Goal: Information Seeking & Learning: Learn about a topic

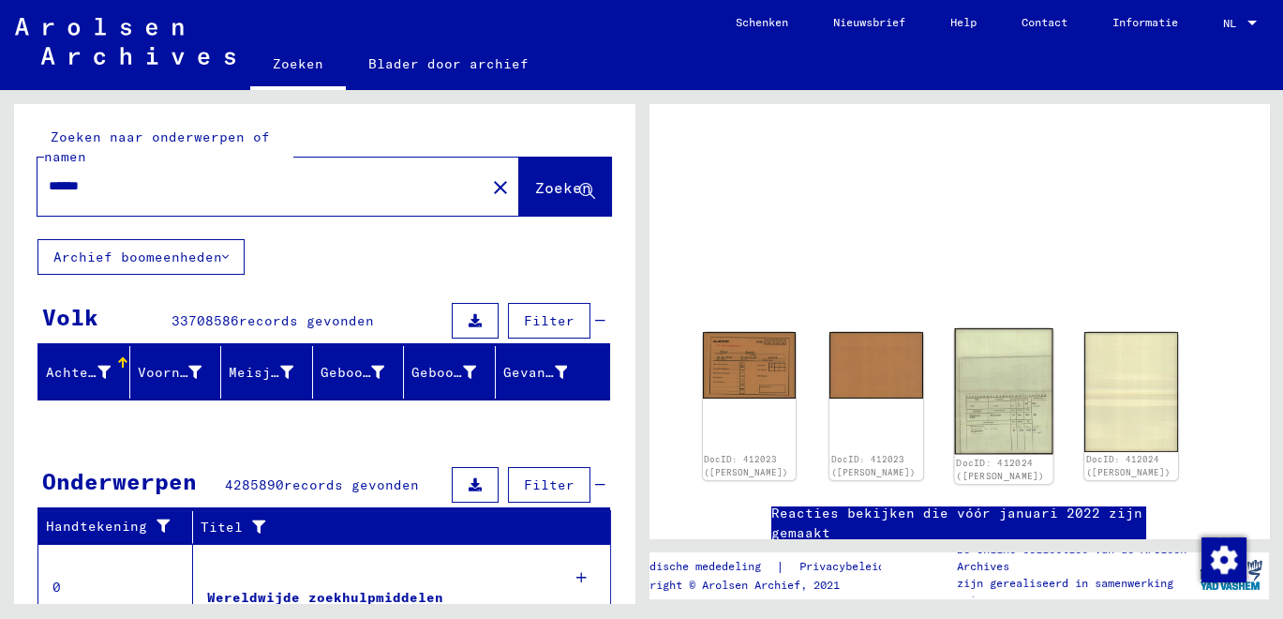
click at [1015, 356] on img at bounding box center [1004, 391] width 98 height 126
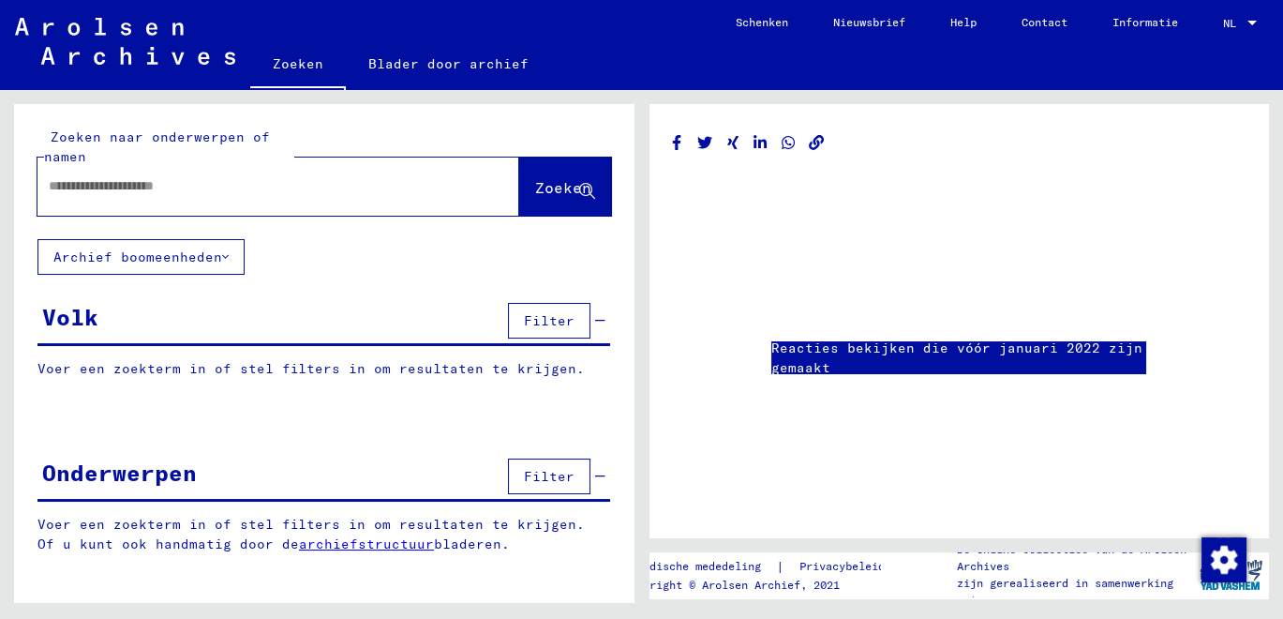
type input "******"
click at [1004, 375] on link "Reacties bekijken die vóór januari 2022 zijn gemaakt" at bounding box center [958, 357] width 375 height 39
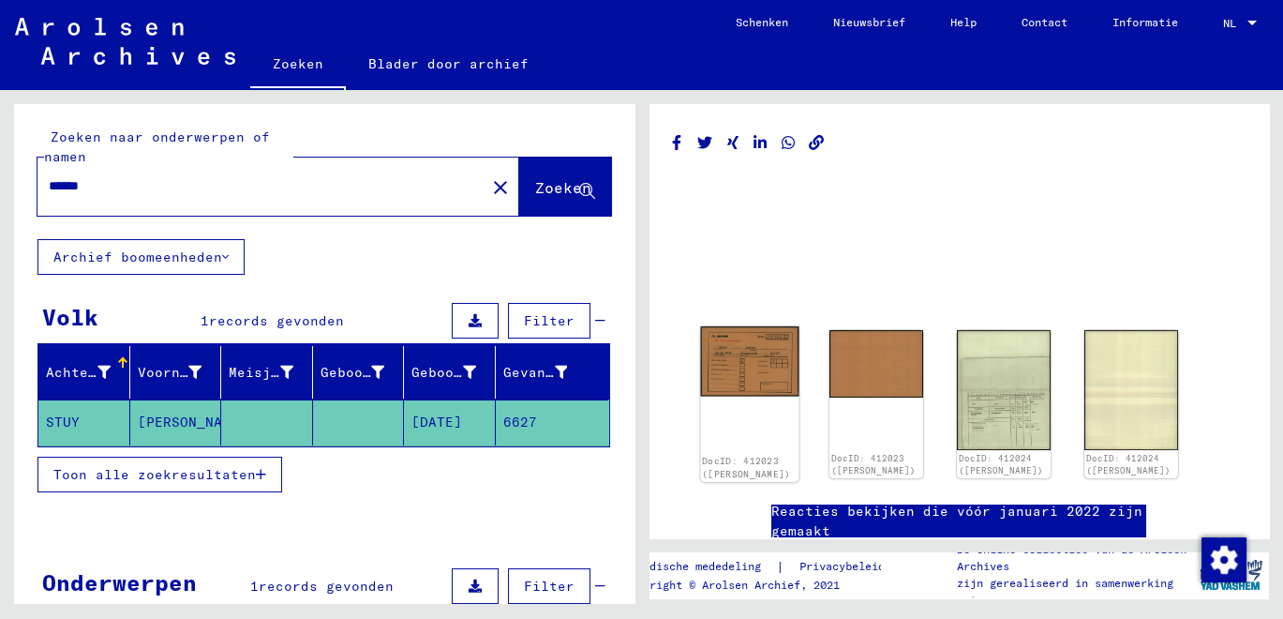
click at [749, 356] on img at bounding box center [749, 361] width 98 height 70
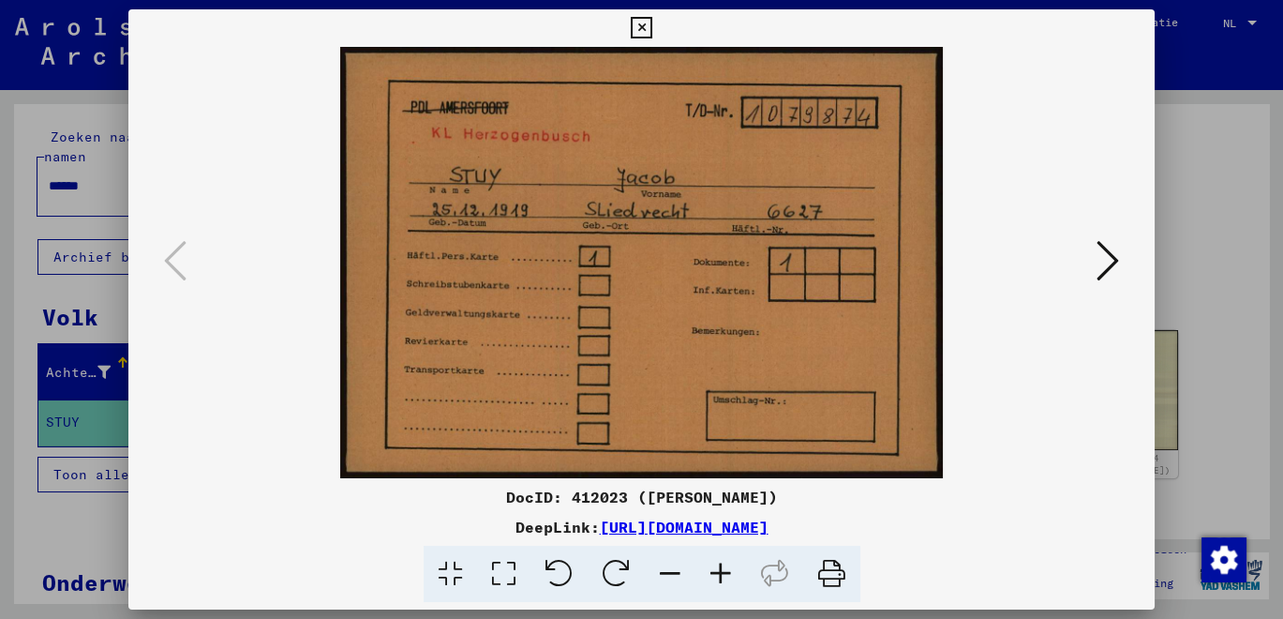
click at [1104, 266] on icon at bounding box center [1108, 260] width 22 height 45
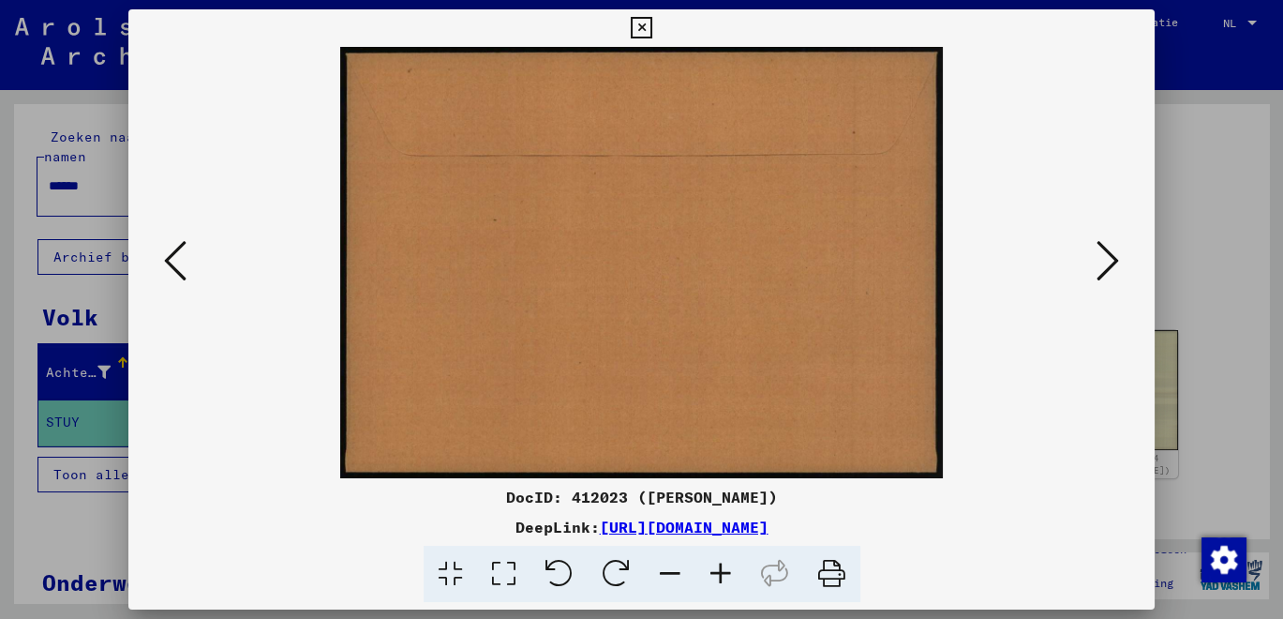
click at [1111, 266] on icon at bounding box center [1108, 260] width 22 height 45
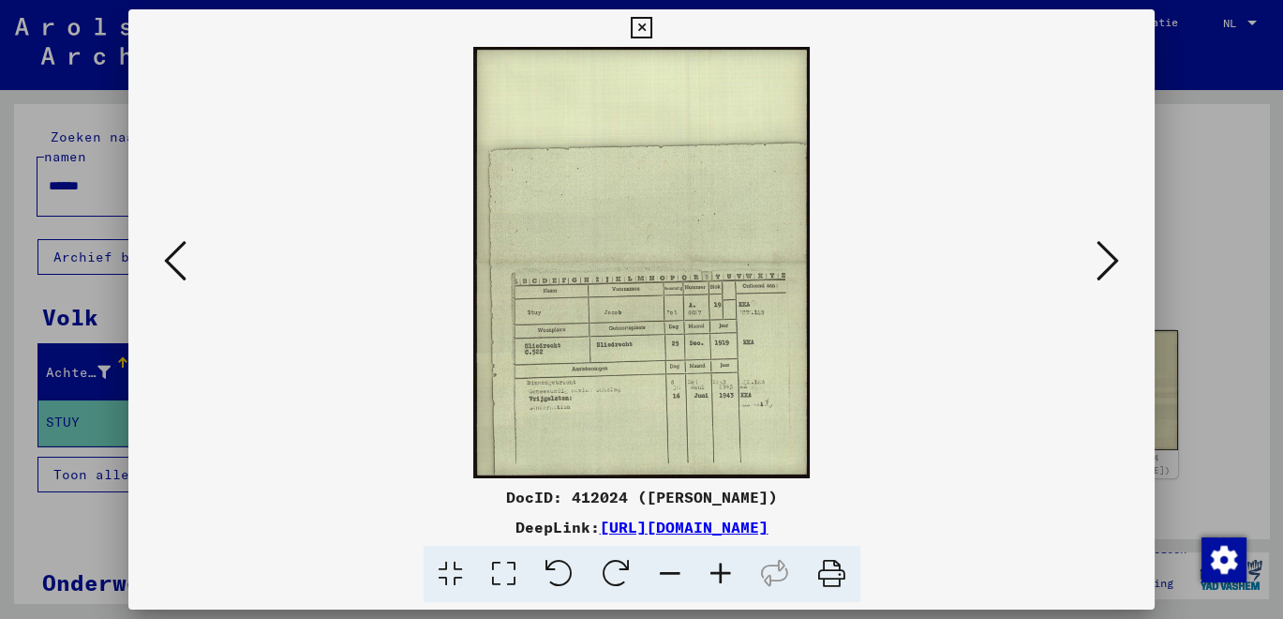
click at [1097, 267] on icon at bounding box center [1108, 260] width 22 height 45
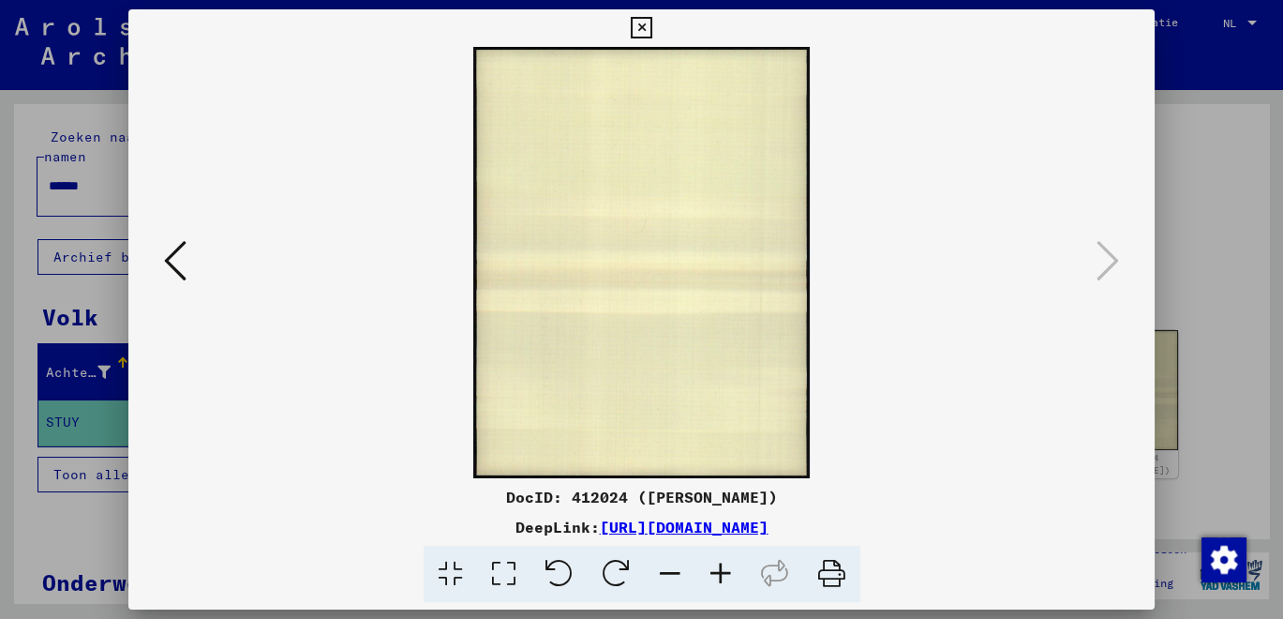
click at [1185, 300] on div at bounding box center [641, 309] width 1283 height 619
